Goal: Find specific page/section: Find specific page/section

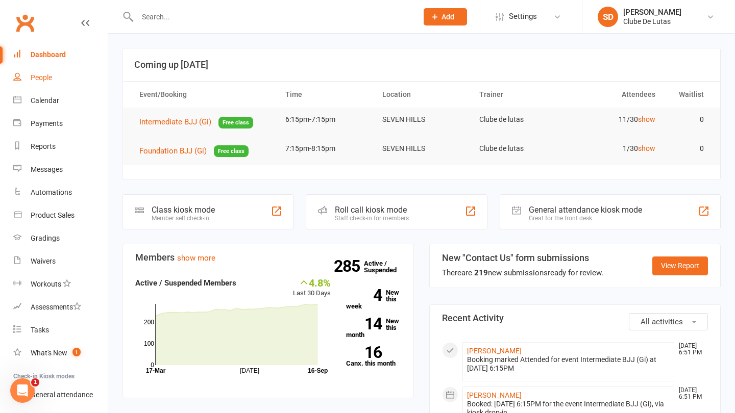
click at [48, 81] on div "People" at bounding box center [41, 77] width 21 height 8
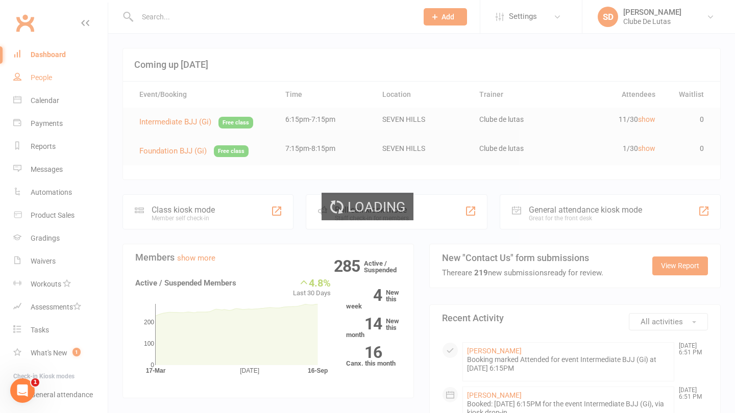
select select "100"
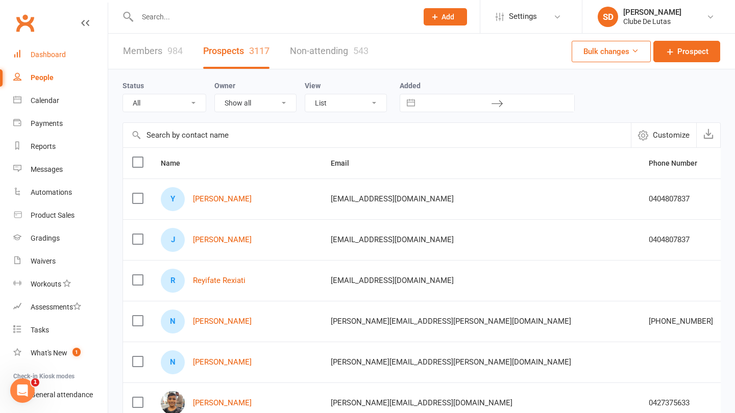
click at [24, 54] on link "Dashboard" at bounding box center [60, 54] width 94 height 23
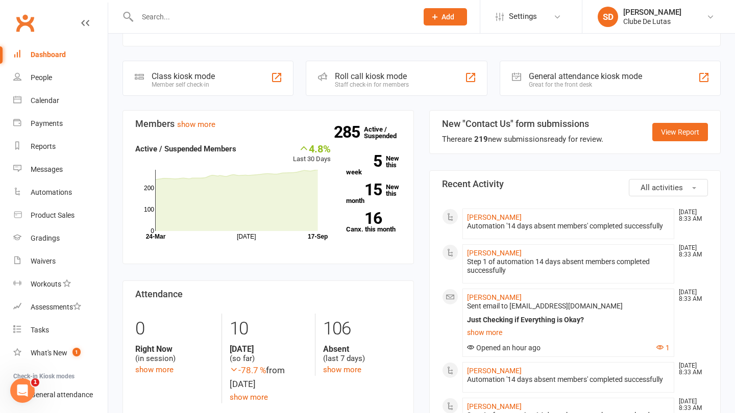
scroll to position [285, 0]
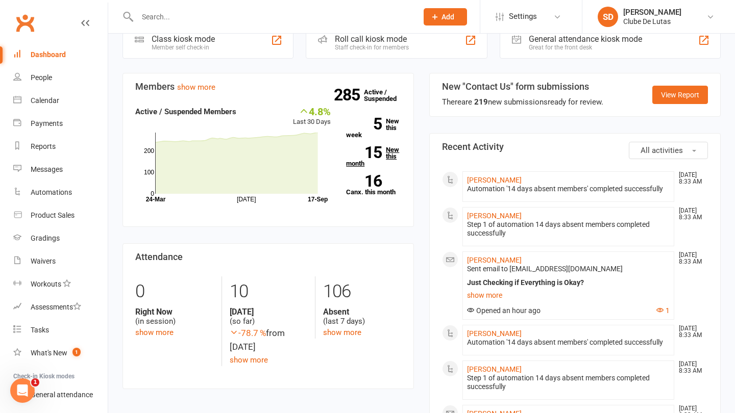
click at [393, 154] on link "15 New this month" at bounding box center [373, 156] width 55 height 20
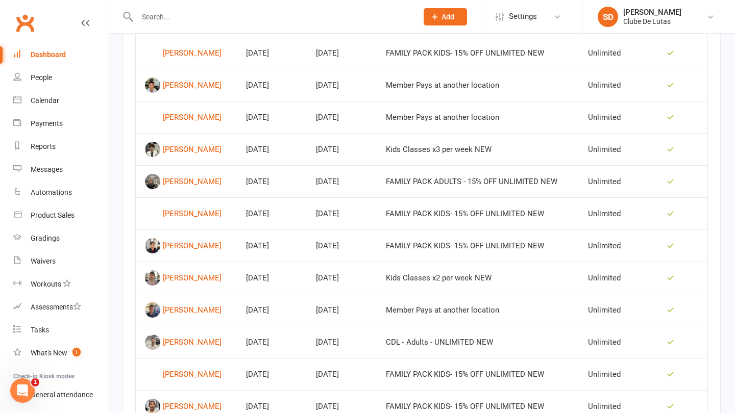
scroll to position [555, 0]
click at [48, 78] on div "People" at bounding box center [41, 77] width 21 height 8
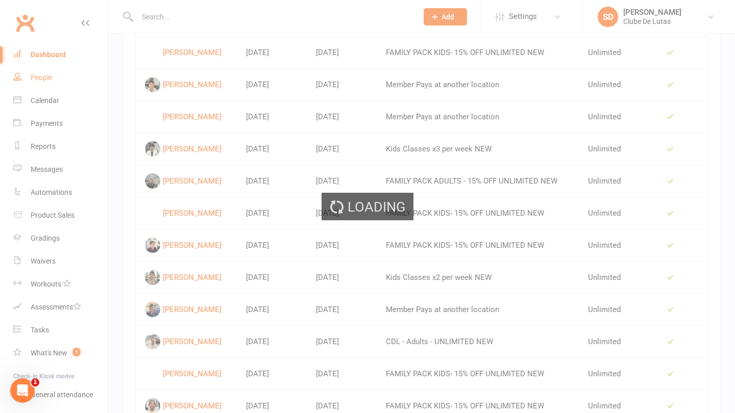
select select "100"
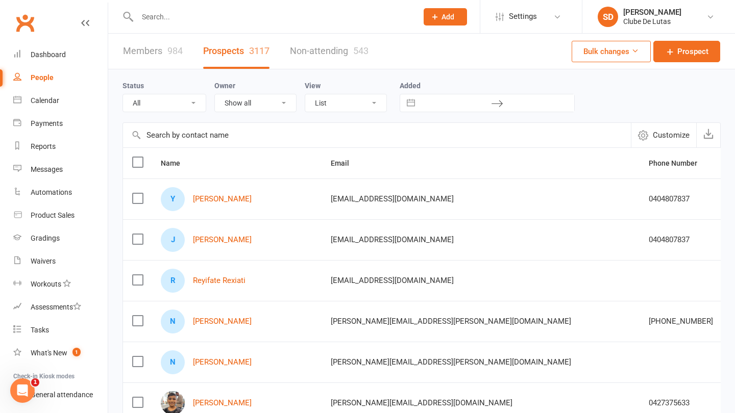
click at [208, 18] on input "text" at bounding box center [272, 17] width 276 height 14
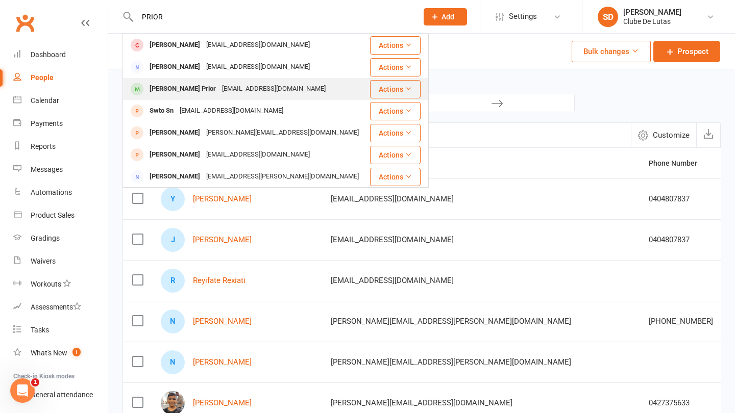
type input "PRIOR"
click at [219, 83] on div "jessicanash011@gmail.com" at bounding box center [274, 89] width 110 height 15
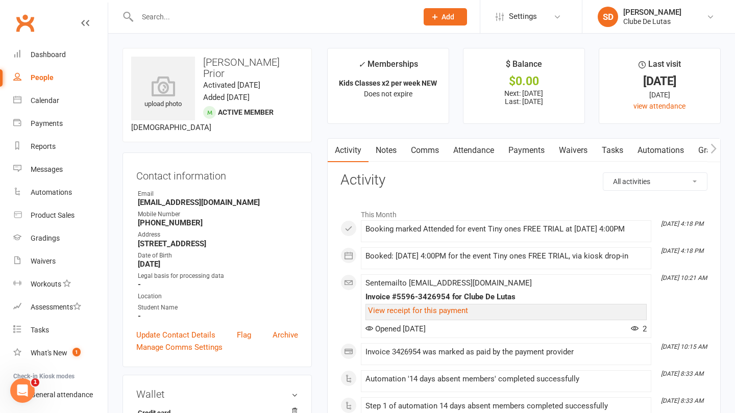
click at [485, 152] on link "Attendance" at bounding box center [473, 150] width 55 height 23
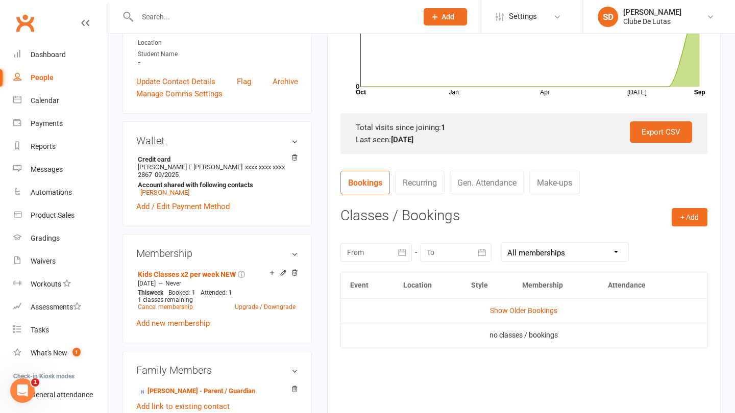
scroll to position [255, 0]
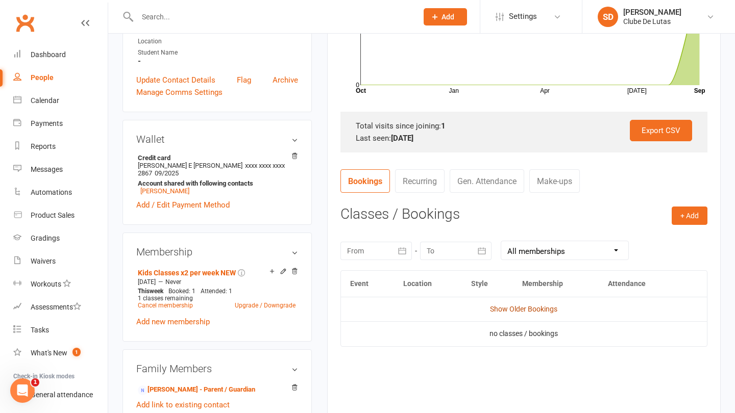
click at [509, 305] on link "Show Older Bookings" at bounding box center [523, 309] width 67 height 8
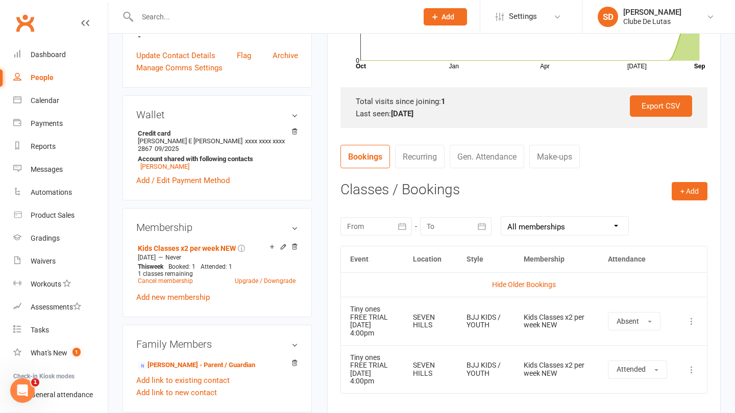
scroll to position [297, 0]
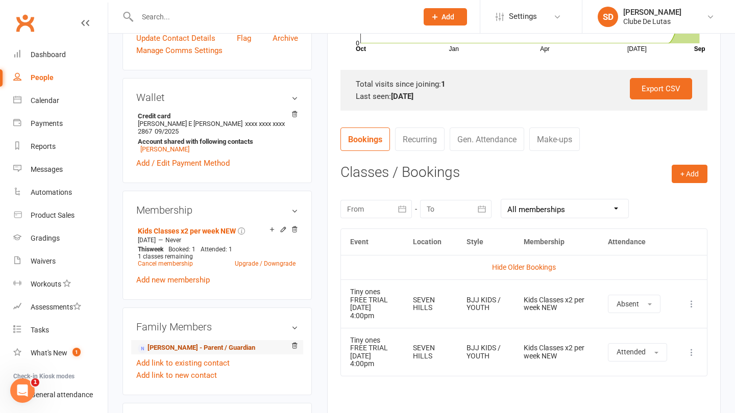
click at [214, 343] on link "Jessica Prior - Parent / Guardian" at bounding box center [196, 348] width 117 height 11
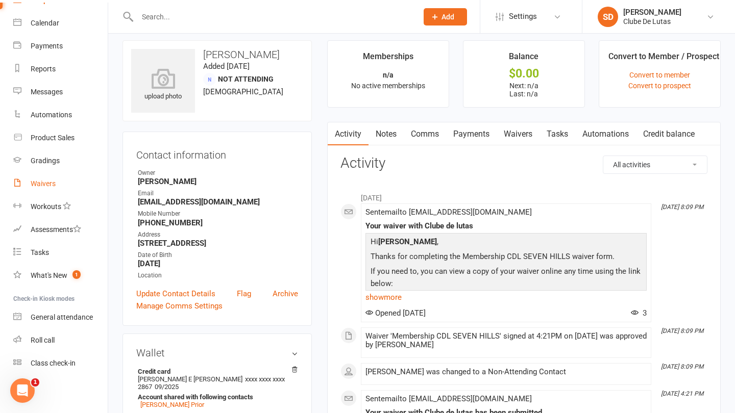
scroll to position [78, 0]
click at [72, 363] on div "Class check-in" at bounding box center [53, 363] width 45 height 8
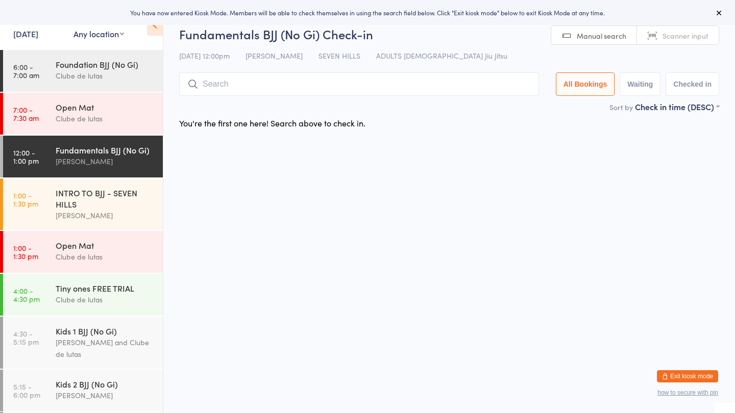
click at [29, 31] on link "17 Sep, 2025" at bounding box center [25, 33] width 25 height 11
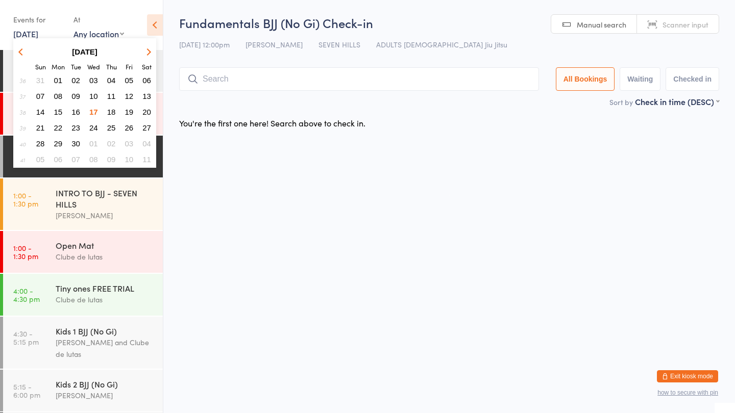
click at [76, 113] on span "16" at bounding box center [75, 112] width 9 height 9
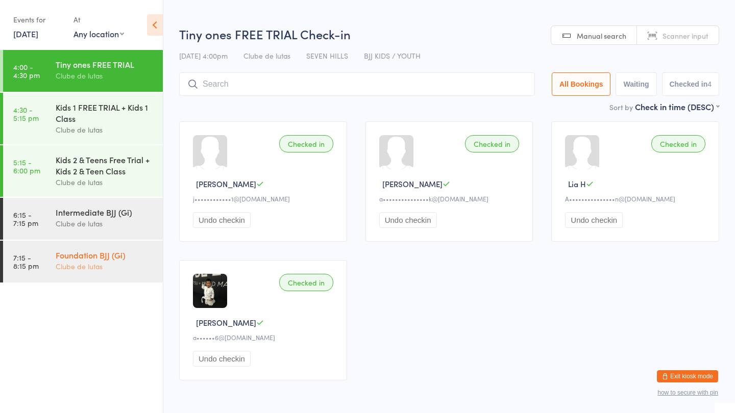
click at [107, 264] on div "Clube de lutas" at bounding box center [105, 267] width 98 height 12
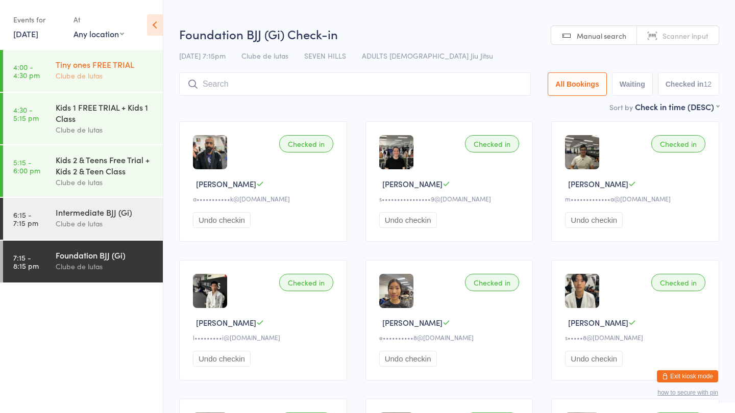
click at [88, 82] on div "Tiny ones FREE TRIAL Clube de lutas" at bounding box center [109, 70] width 107 height 40
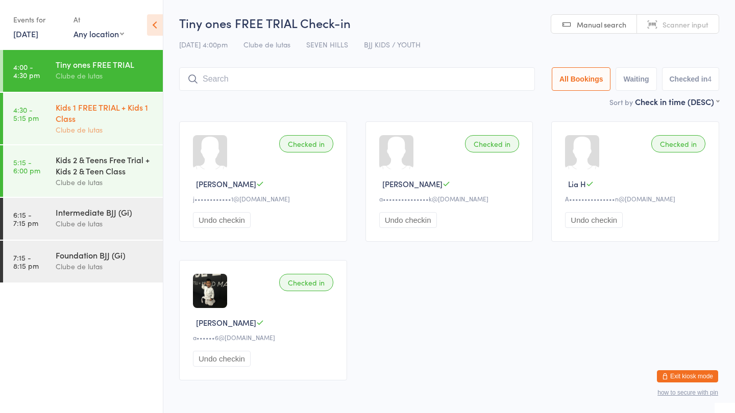
click at [121, 127] on div "Clube de lutas" at bounding box center [105, 130] width 98 height 12
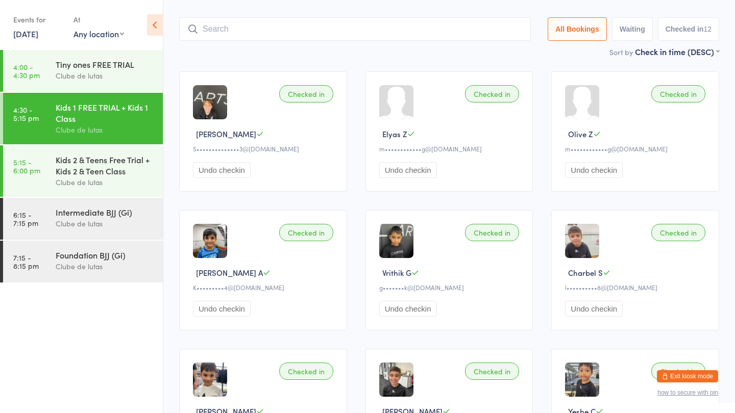
scroll to position [50, 0]
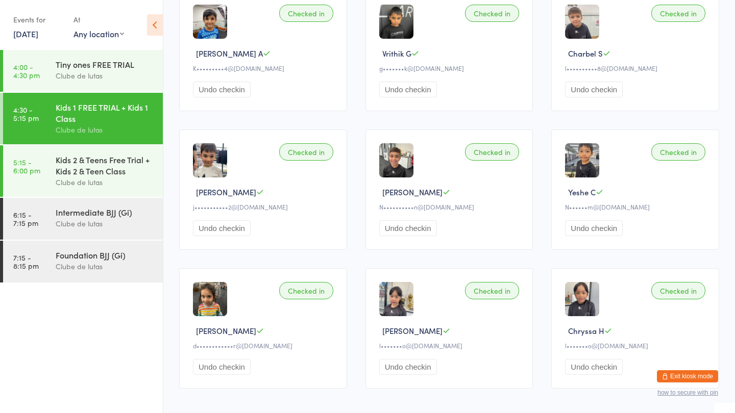
scroll to position [182, 0]
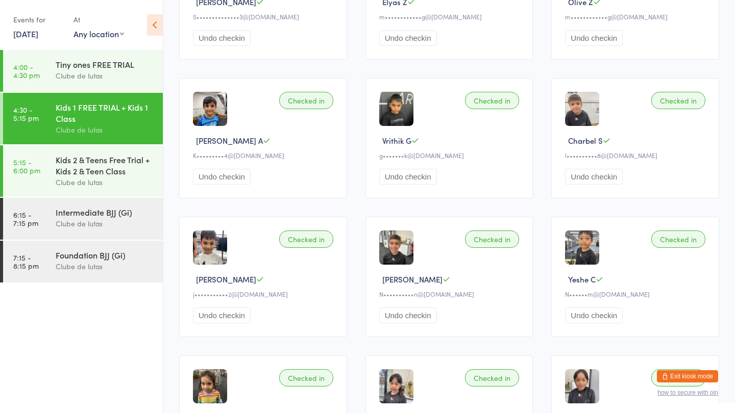
click at [24, 36] on link "[DATE]" at bounding box center [25, 33] width 25 height 11
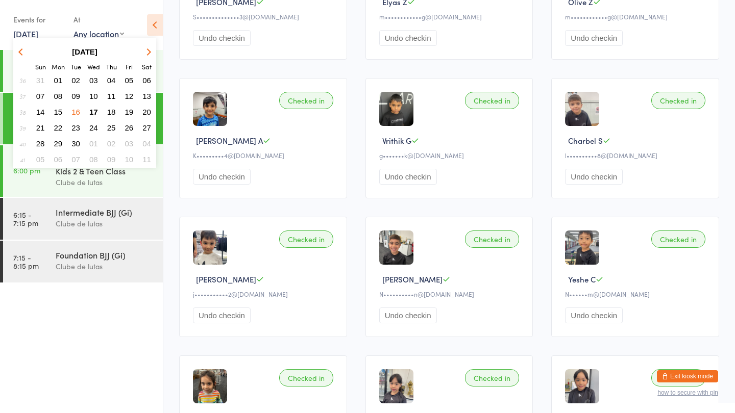
click at [80, 96] on span "09" at bounding box center [75, 96] width 9 height 9
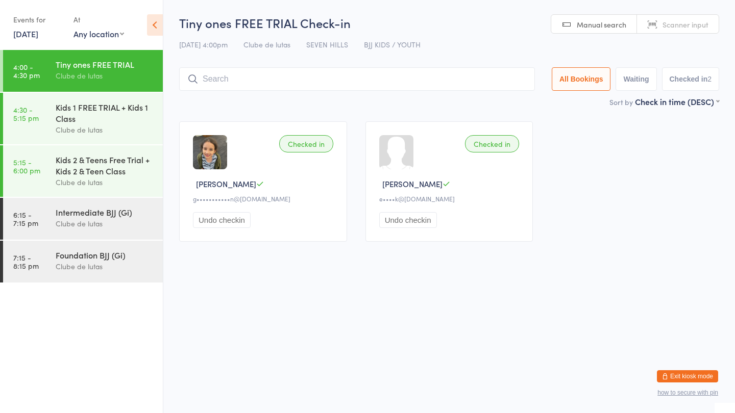
click at [681, 378] on button "Exit kiosk mode" at bounding box center [687, 377] width 61 height 12
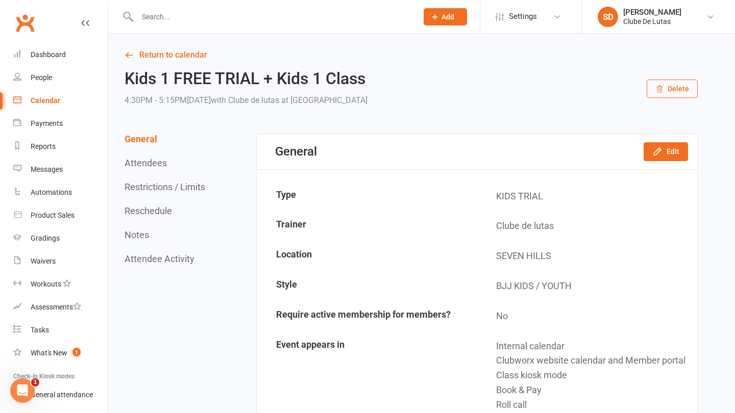
click at [173, 20] on input "text" at bounding box center [272, 17] width 276 height 14
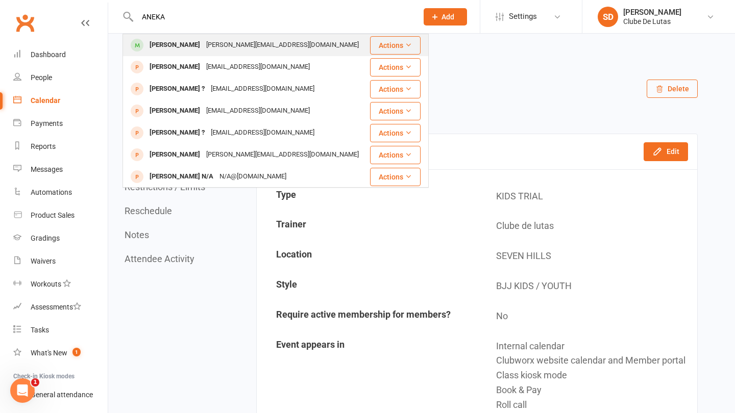
type input "ANEKA"
click at [176, 38] on div "Aneka Wijesinghe" at bounding box center [174, 45] width 57 height 15
